Goal: Transaction & Acquisition: Purchase product/service

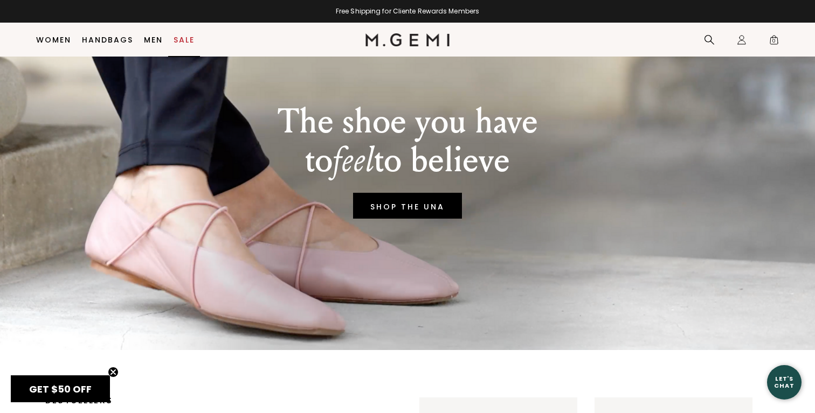
click at [183, 37] on link "Sale" at bounding box center [183, 40] width 21 height 9
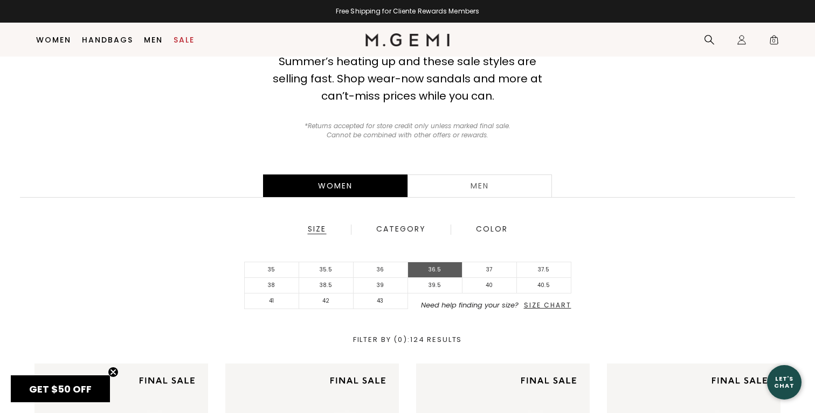
click at [436, 269] on li "36.5" at bounding box center [435, 270] width 54 height 16
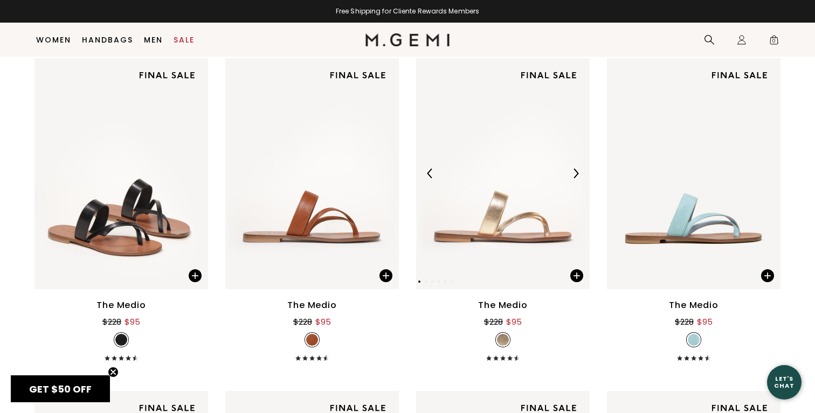
scroll to position [450, 0]
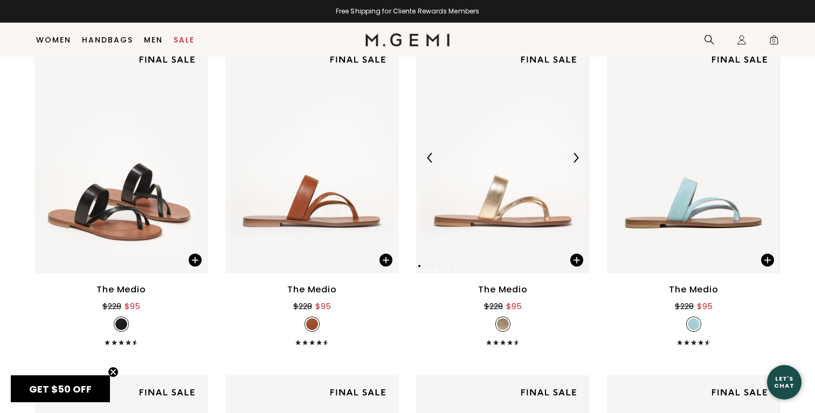
click at [575, 155] on img at bounding box center [576, 158] width 10 height 10
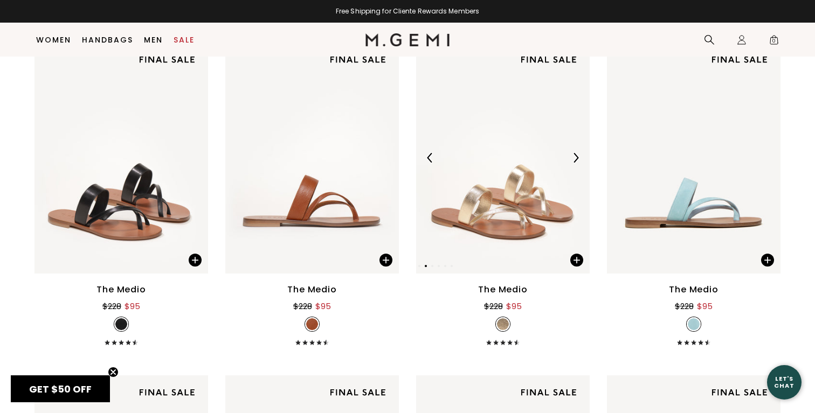
click at [575, 155] on img at bounding box center [576, 158] width 10 height 10
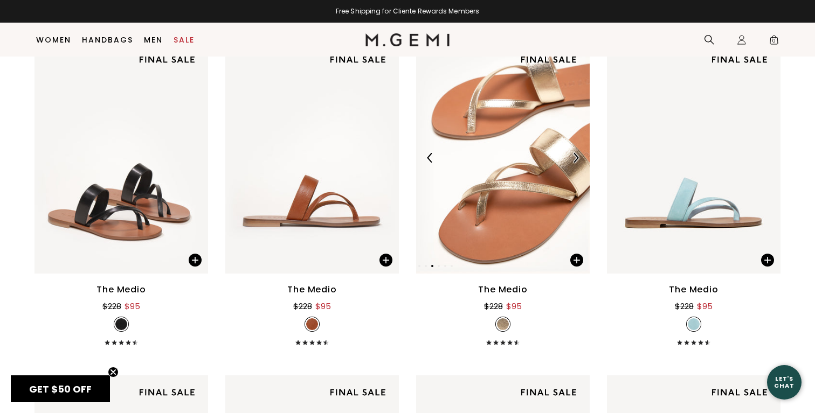
click at [575, 155] on img at bounding box center [576, 158] width 10 height 10
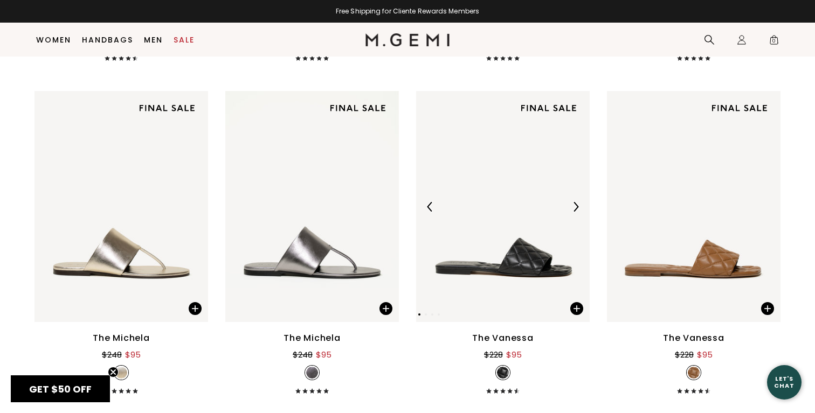
scroll to position [1746, 0]
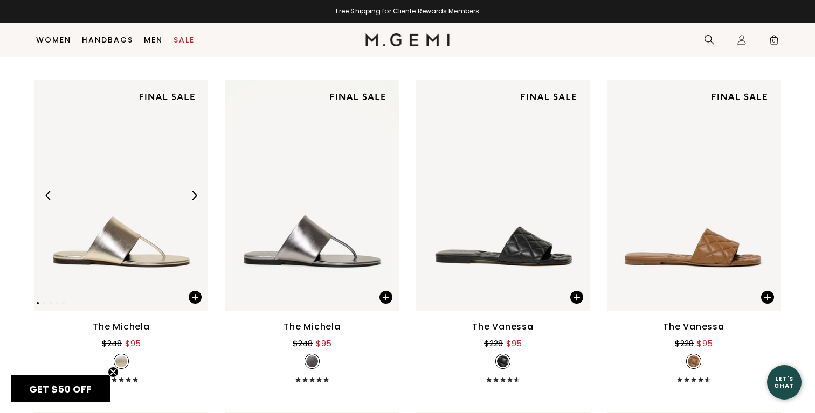
click at [195, 199] on img at bounding box center [194, 196] width 10 height 10
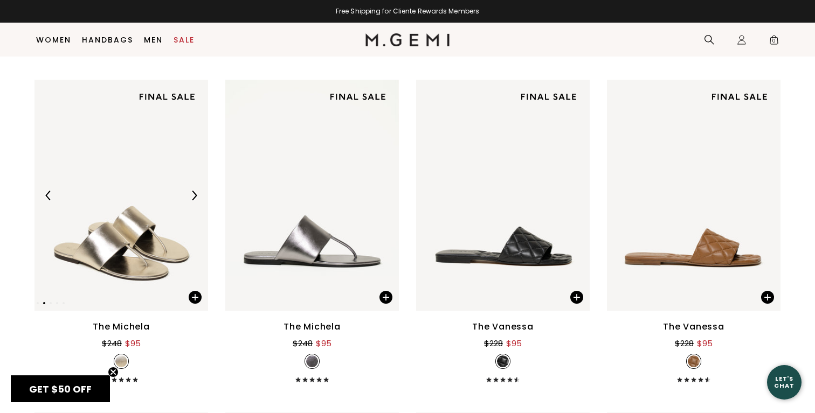
click at [195, 199] on img at bounding box center [194, 196] width 10 height 10
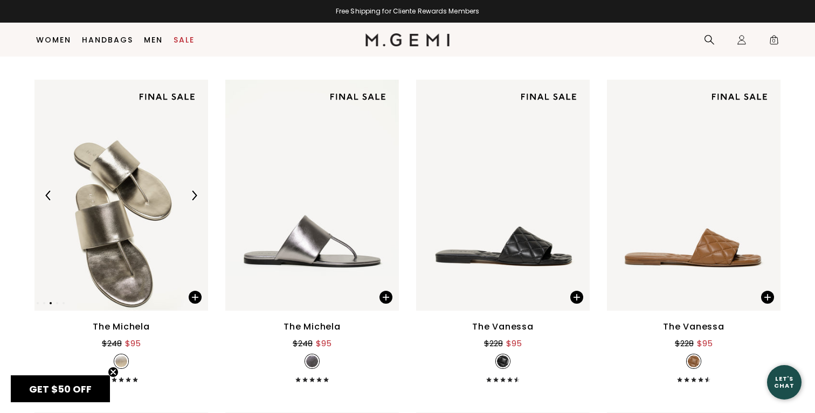
click at [195, 199] on img at bounding box center [194, 196] width 10 height 10
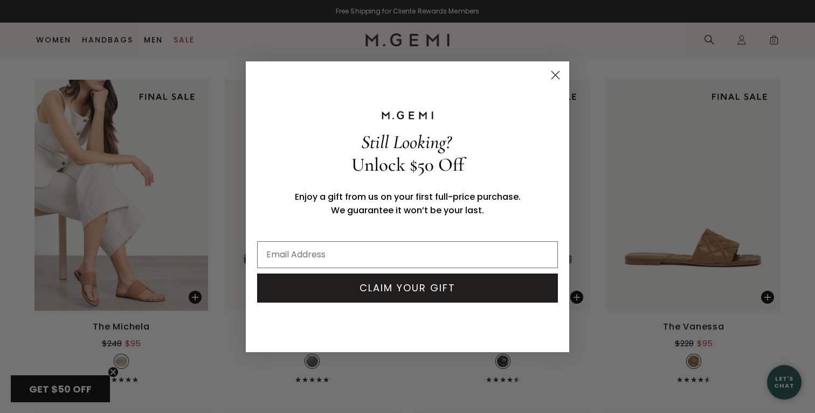
click at [556, 74] on icon "Close dialog" at bounding box center [556, 75] width 8 height 8
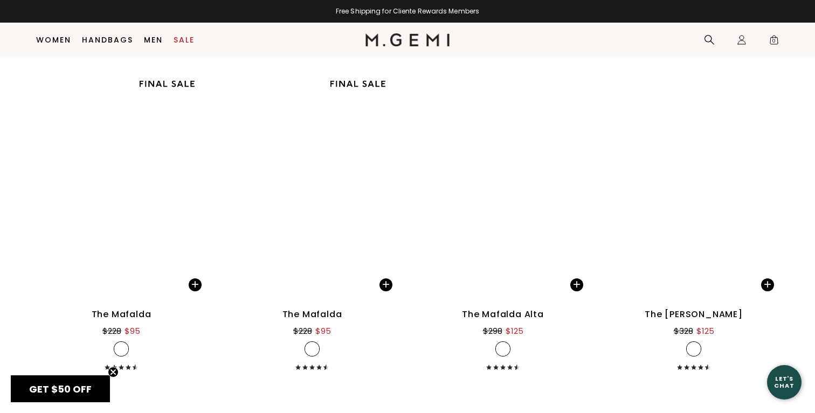
scroll to position [4109, 0]
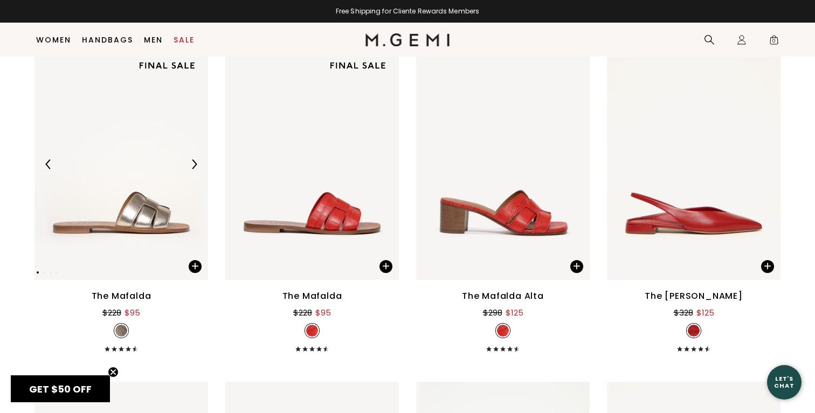
click at [150, 217] on img at bounding box center [120, 163] width 173 height 231
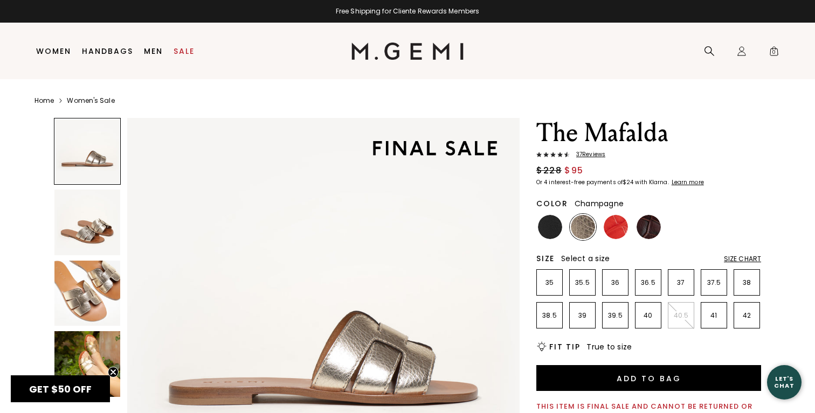
click at [101, 363] on img at bounding box center [87, 364] width 66 height 66
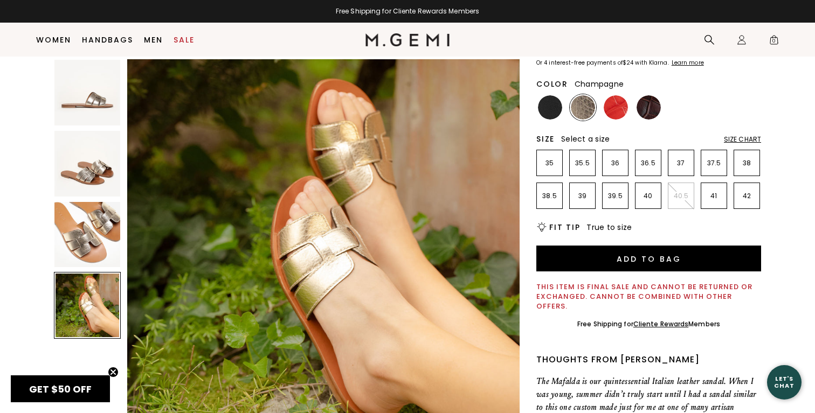
scroll to position [98, 0]
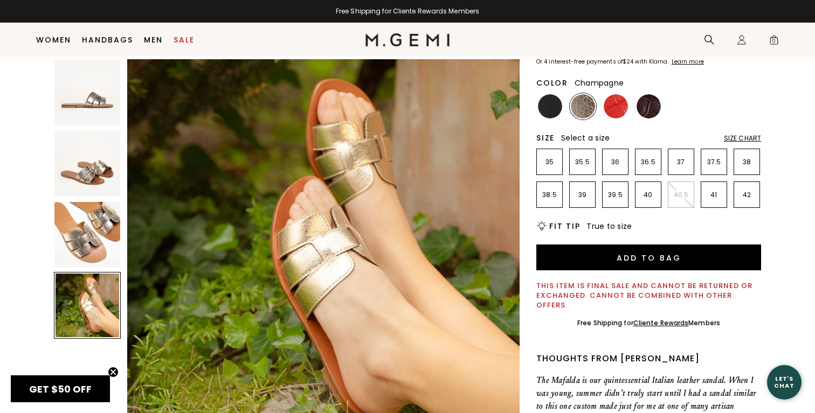
click at [93, 228] on img at bounding box center [87, 235] width 66 height 66
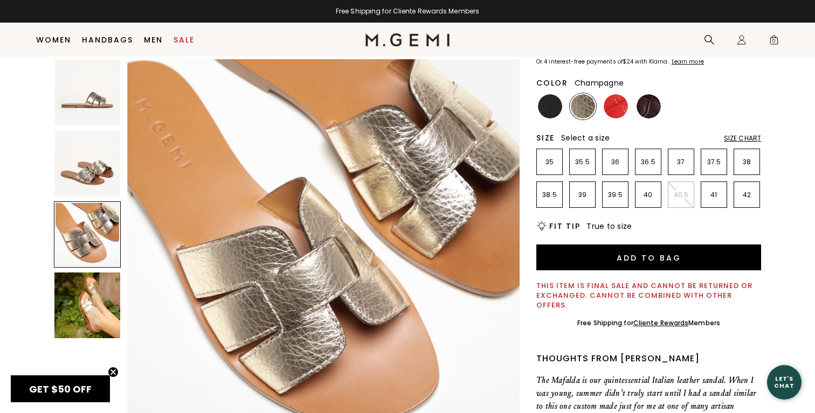
click at [84, 161] on img at bounding box center [87, 164] width 66 height 66
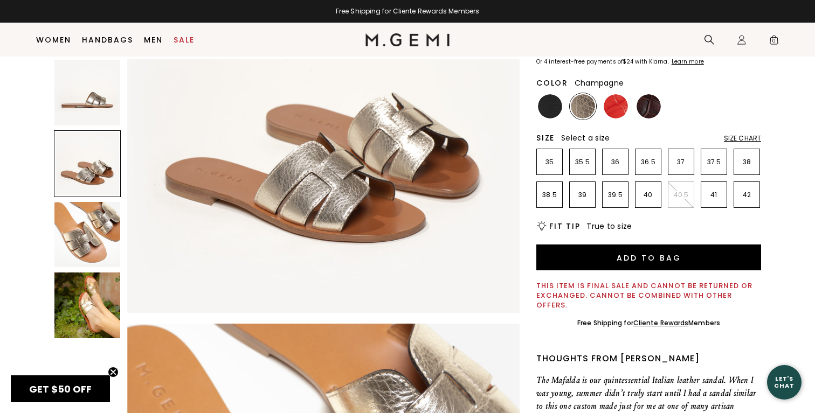
scroll to position [403, 0]
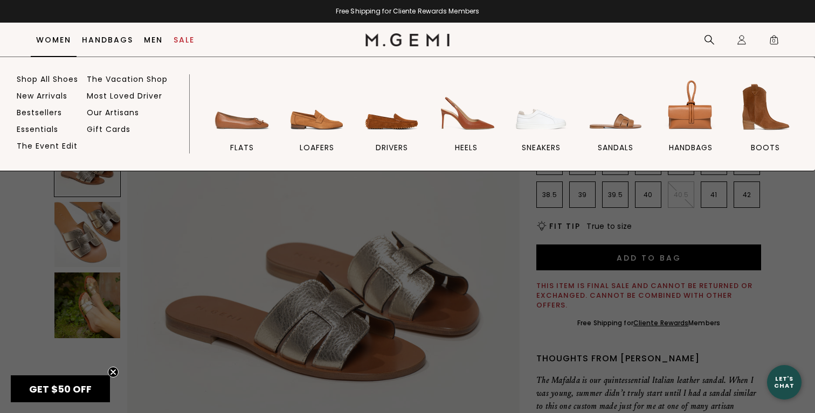
click at [55, 38] on link "Women" at bounding box center [53, 40] width 35 height 9
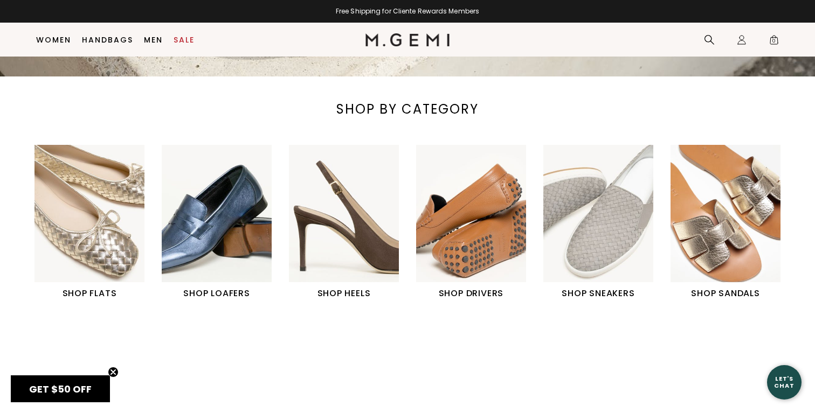
scroll to position [386, 0]
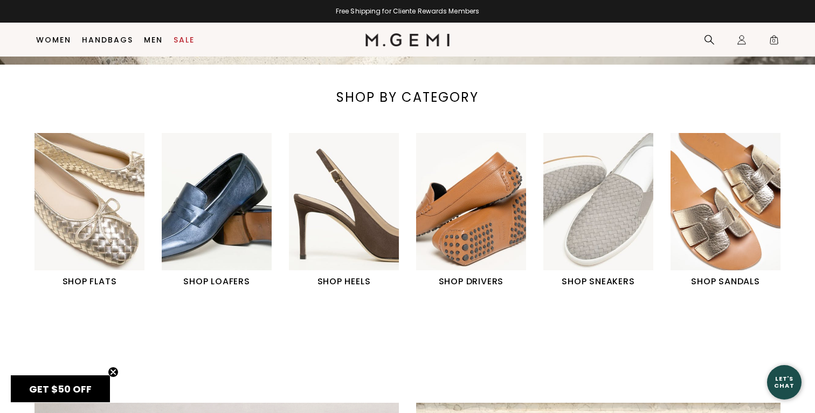
click at [92, 287] on h1 "SHOP FLATS" at bounding box center [89, 281] width 110 height 13
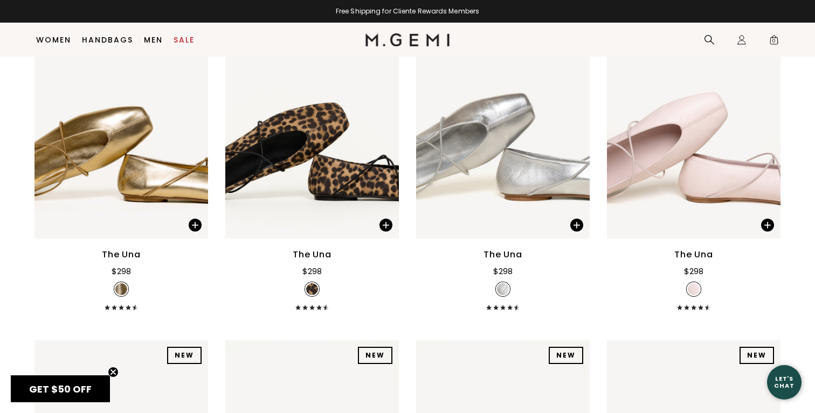
scroll to position [3206, 0]
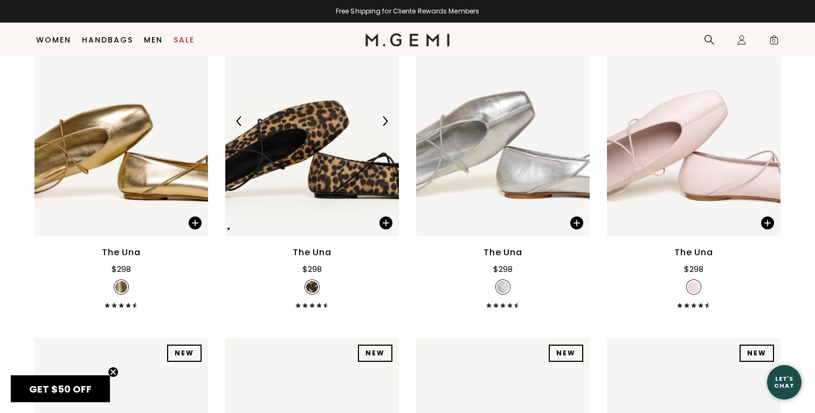
click at [383, 126] on img at bounding box center [385, 121] width 10 height 10
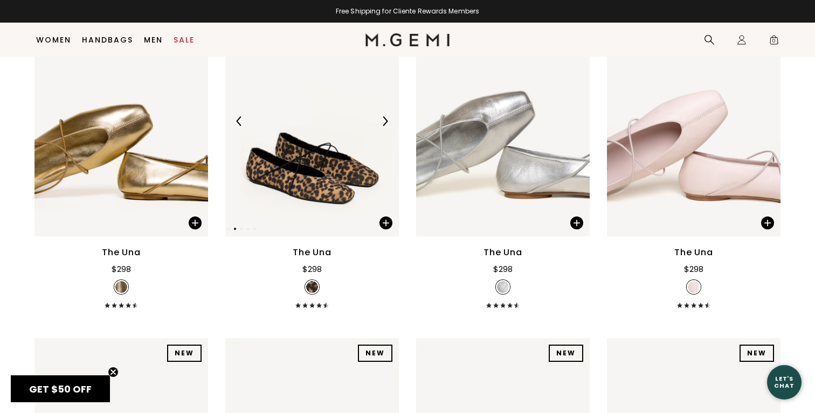
click at [383, 126] on img at bounding box center [385, 121] width 10 height 10
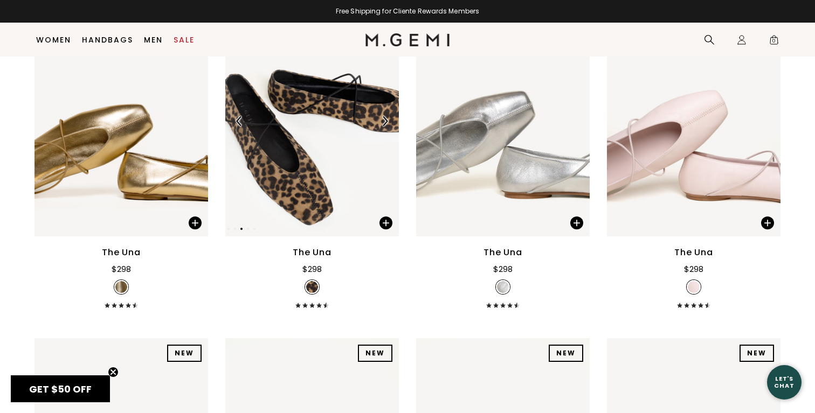
click at [383, 126] on img at bounding box center [385, 121] width 10 height 10
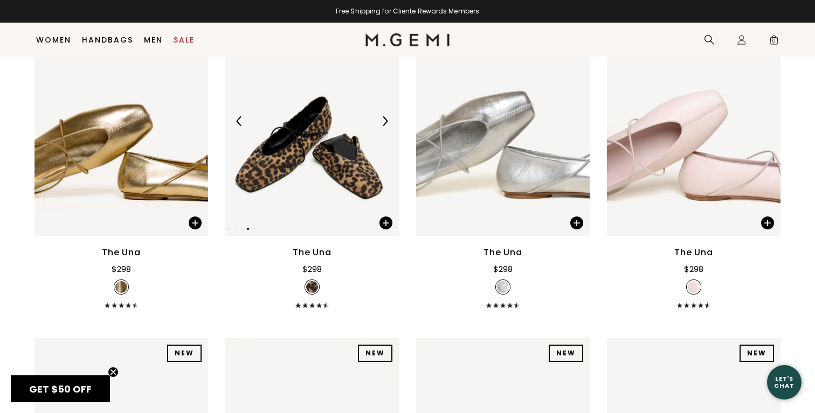
click at [383, 126] on img at bounding box center [385, 121] width 10 height 10
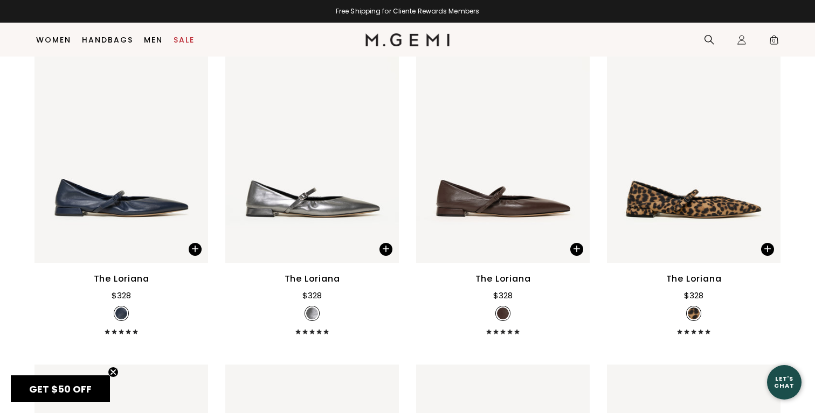
scroll to position [3533, 0]
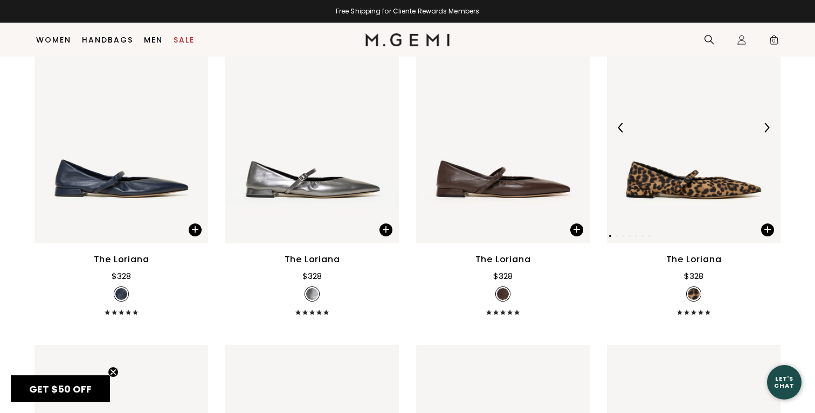
click at [688, 194] on img at bounding box center [693, 127] width 173 height 231
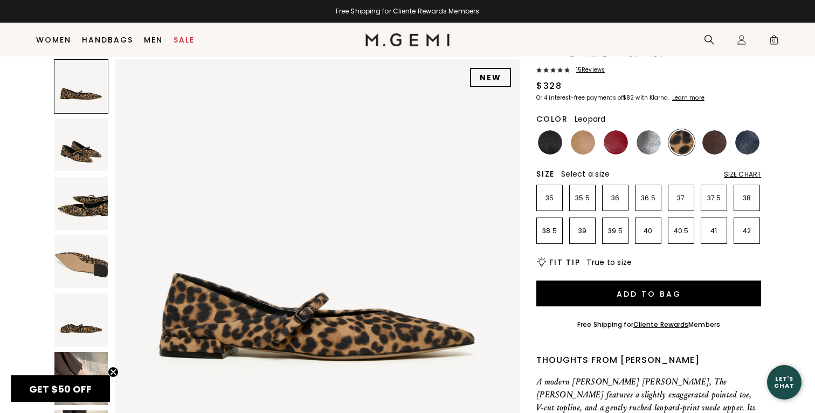
click at [79, 150] on img at bounding box center [80, 145] width 53 height 53
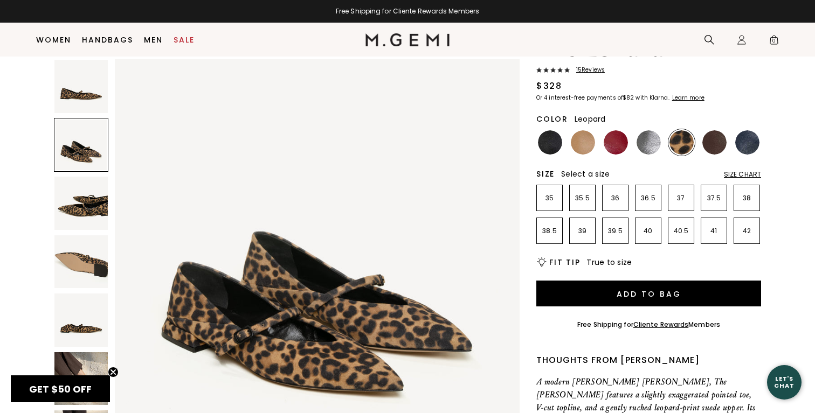
click at [82, 197] on img at bounding box center [80, 203] width 53 height 53
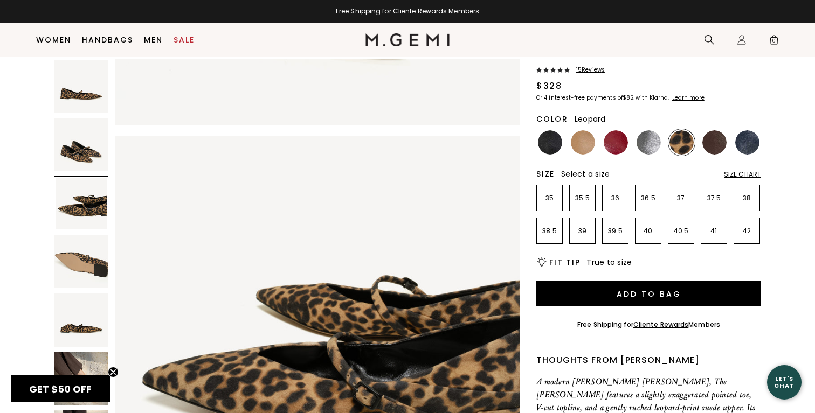
scroll to position [831, 0]
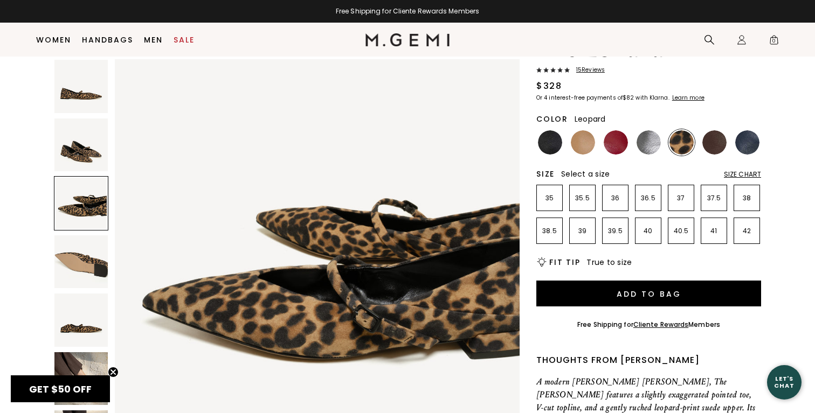
click at [86, 255] on img at bounding box center [80, 261] width 53 height 53
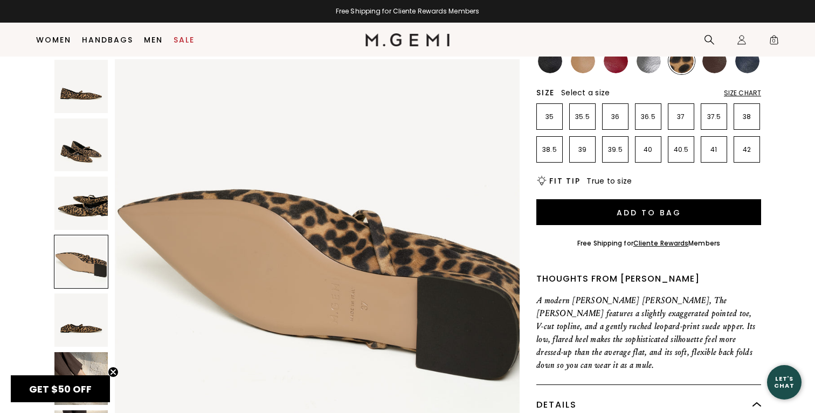
scroll to position [148, 0]
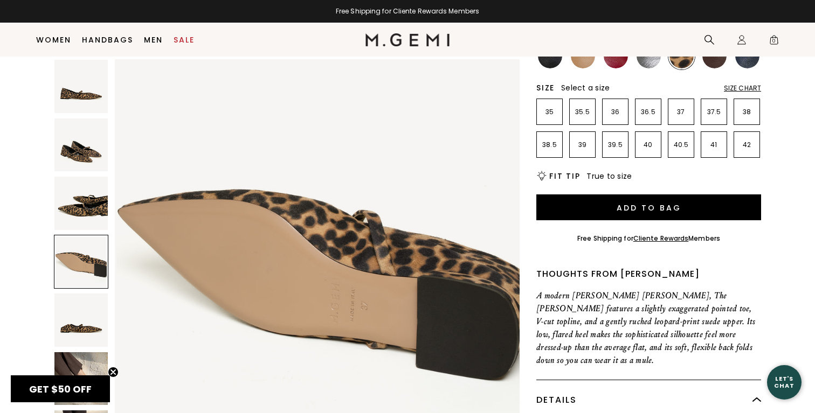
click at [76, 335] on img at bounding box center [80, 320] width 53 height 53
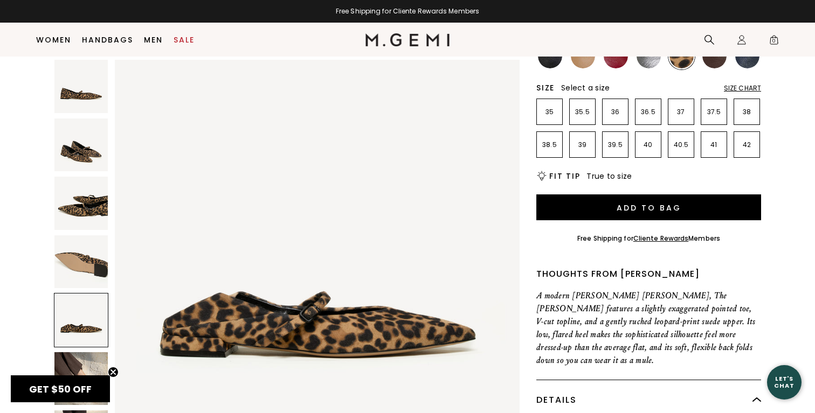
scroll to position [1663, 0]
click at [113, 370] on circle "Close teaser" at bounding box center [113, 372] width 10 height 10
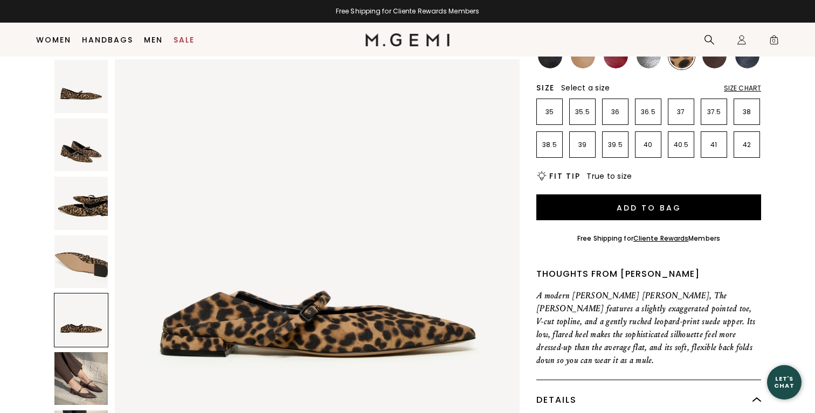
click at [86, 369] on img at bounding box center [80, 378] width 53 height 53
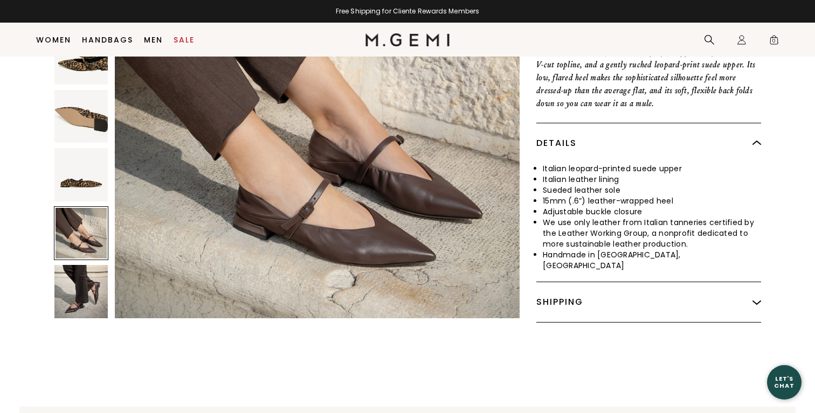
scroll to position [410, 0]
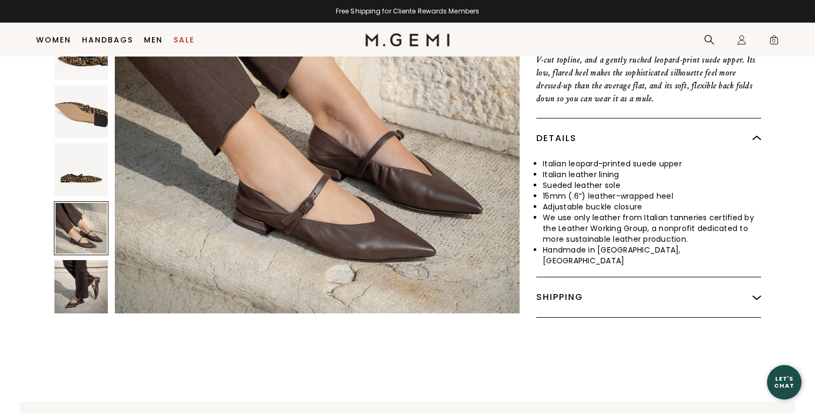
click at [83, 280] on img at bounding box center [80, 286] width 53 height 53
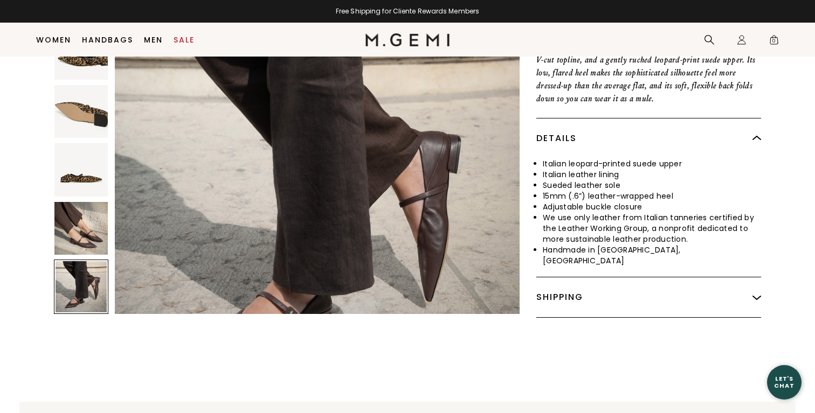
scroll to position [2392, 0]
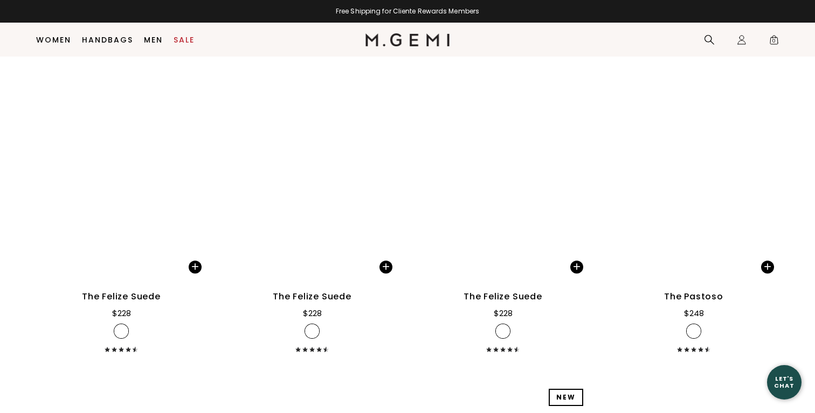
scroll to position [5495, 0]
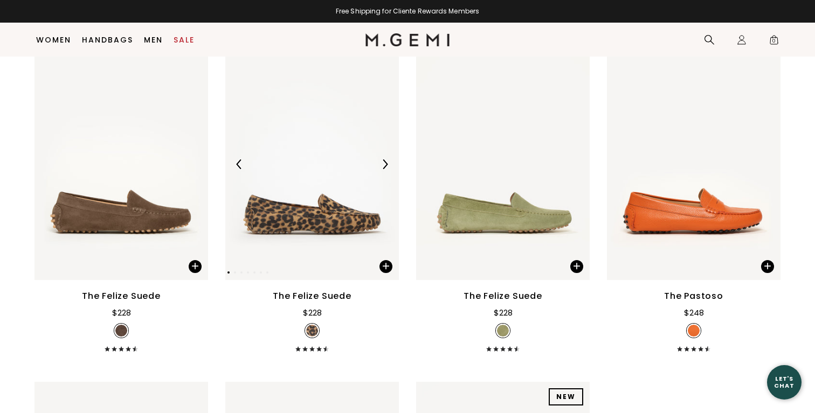
click at [384, 169] on img at bounding box center [385, 164] width 10 height 10
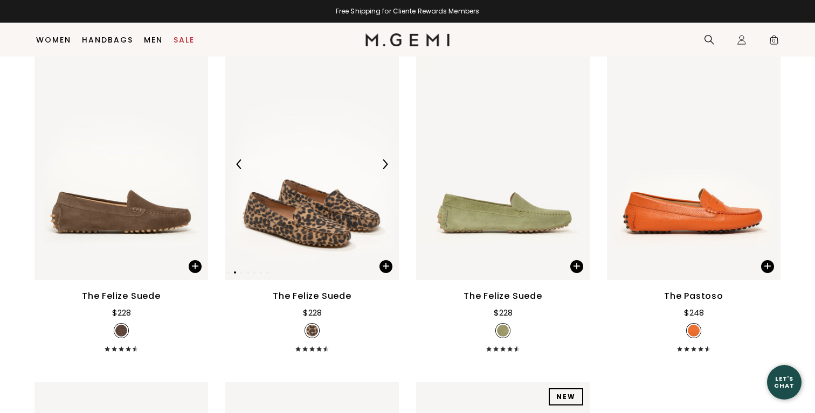
click at [384, 169] on img at bounding box center [385, 164] width 10 height 10
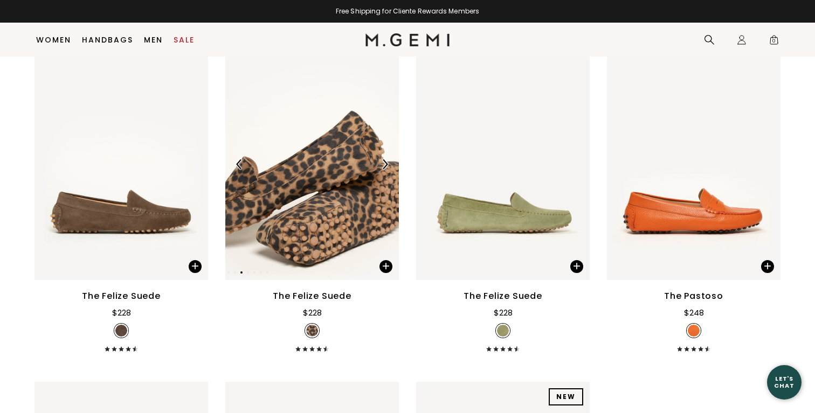
click at [384, 169] on img at bounding box center [385, 164] width 10 height 10
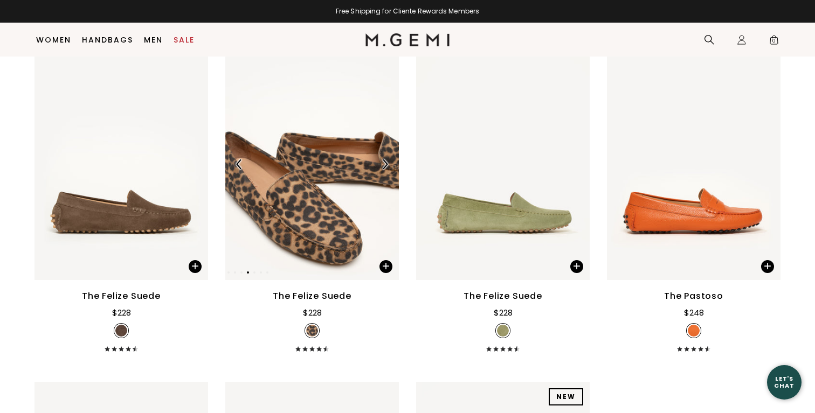
click at [384, 169] on img at bounding box center [385, 164] width 10 height 10
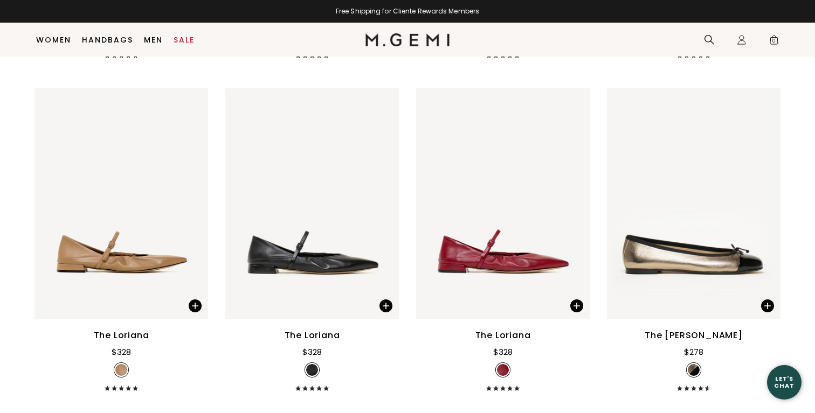
scroll to position [3709, 0]
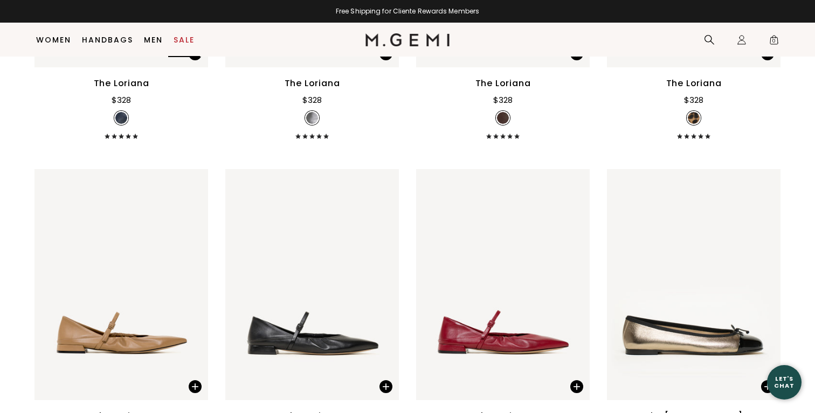
click at [183, 37] on link "Sale" at bounding box center [183, 40] width 21 height 9
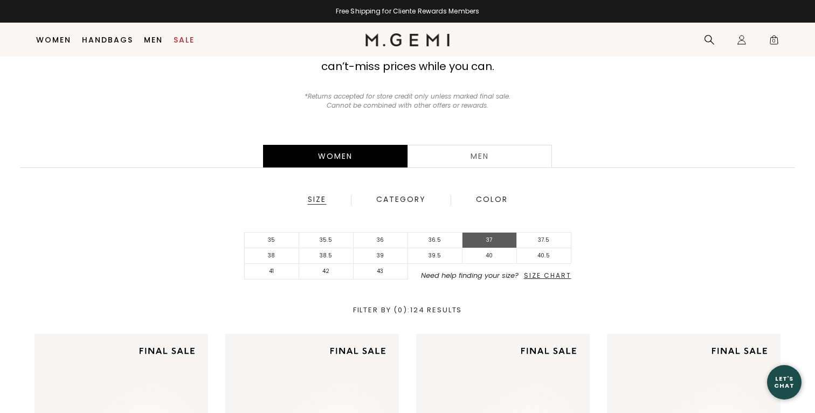
click at [494, 237] on li "37" at bounding box center [489, 241] width 54 height 16
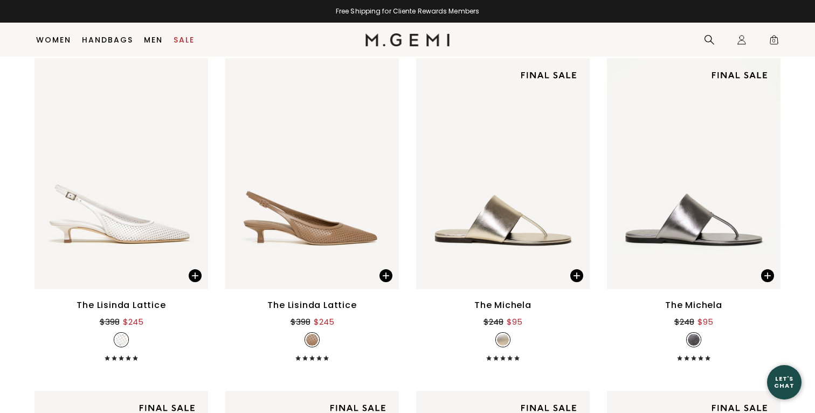
scroll to position [1934, 0]
